Goal: Task Accomplishment & Management: Use online tool/utility

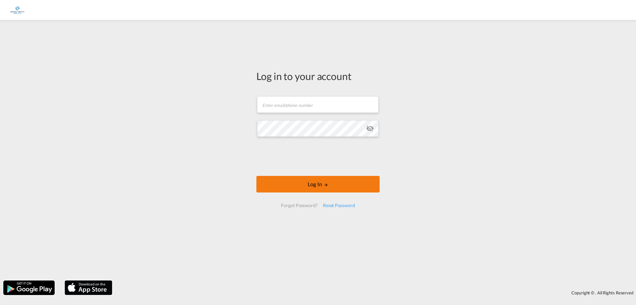
click at [322, 182] on button "Log In" at bounding box center [318, 184] width 123 height 17
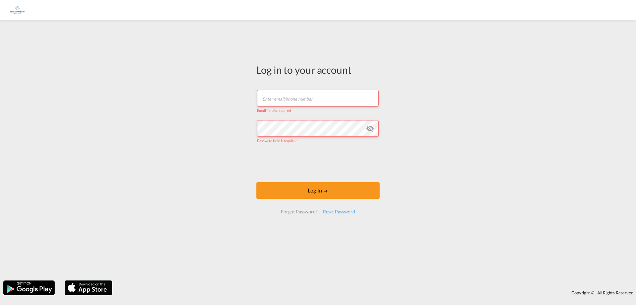
click at [281, 98] on input "text" at bounding box center [318, 98] width 122 height 17
type input "[EMAIL_ADDRESS][DOMAIN_NAME]"
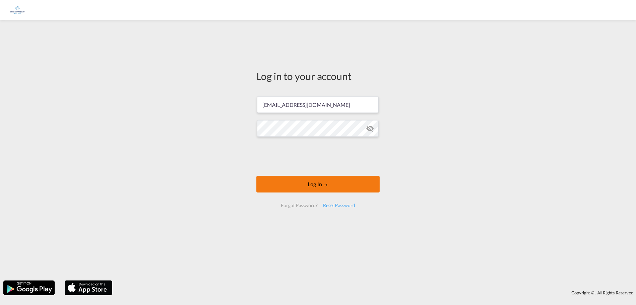
click at [307, 183] on button "Log In" at bounding box center [318, 184] width 123 height 17
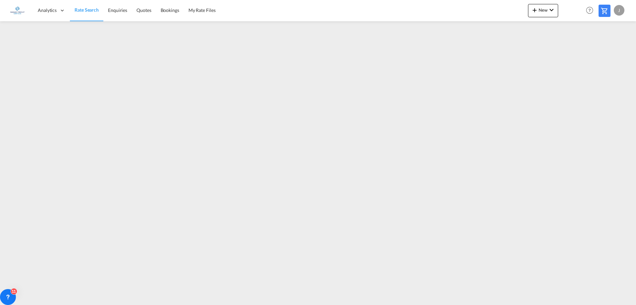
click at [619, 11] on div "J" at bounding box center [619, 10] width 11 height 11
click at [609, 52] on button "Logout" at bounding box center [611, 50] width 43 height 13
type input "[EMAIL_ADDRESS][DOMAIN_NAME]"
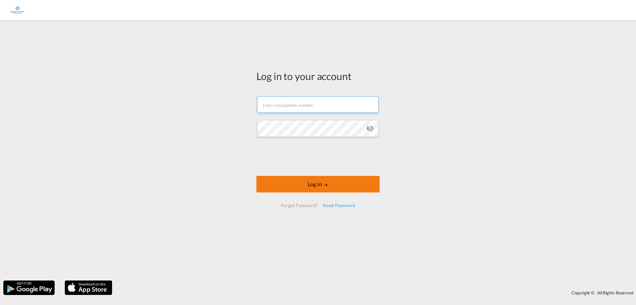
type input "[EMAIL_ADDRESS][DOMAIN_NAME]"
click at [309, 185] on button "Log In" at bounding box center [318, 184] width 123 height 17
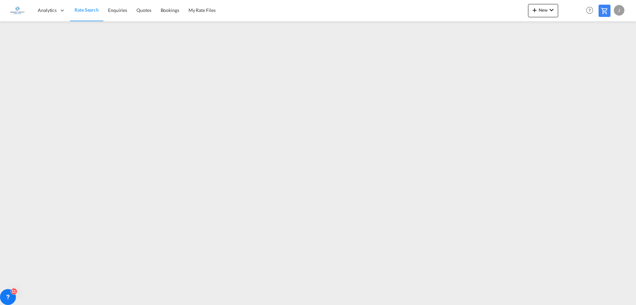
click at [618, 9] on div "J" at bounding box center [619, 10] width 11 height 11
click at [603, 46] on button "Logout" at bounding box center [611, 50] width 43 height 13
type input "[EMAIL_ADDRESS][DOMAIN_NAME]"
